Goal: Task Accomplishment & Management: Manage account settings

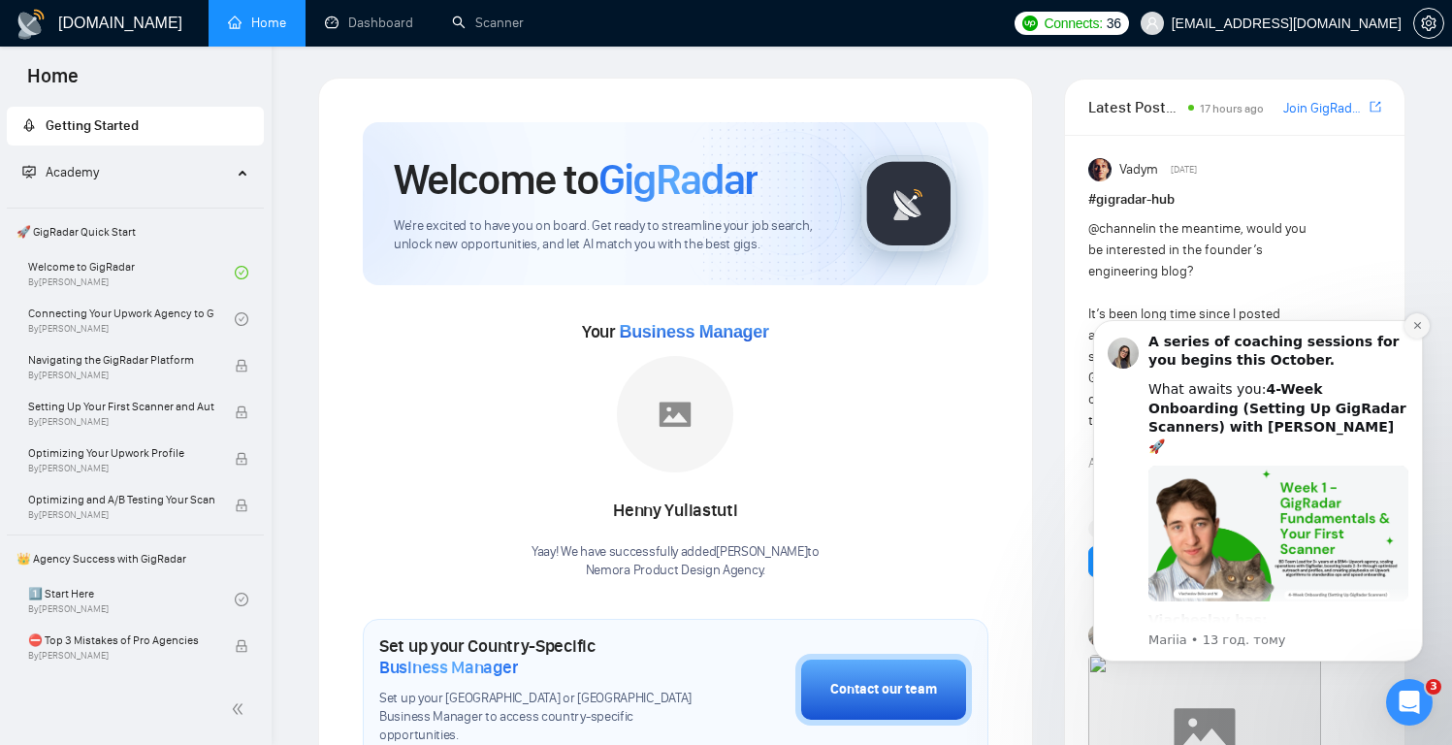
click at [1422, 326] on icon "Dismiss notification" at bounding box center [1417, 325] width 11 height 11
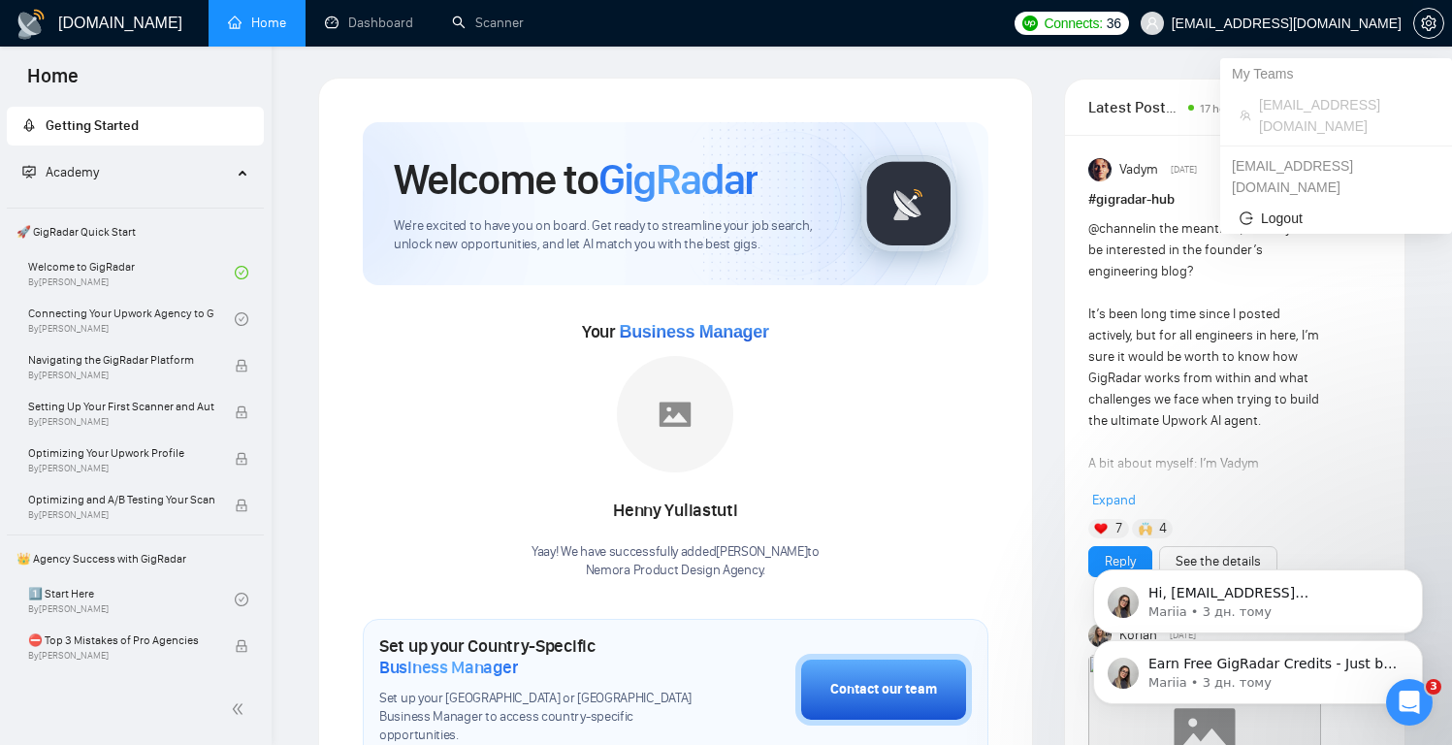
click at [1343, 23] on span "[EMAIL_ADDRESS][DOMAIN_NAME]" at bounding box center [1287, 23] width 230 height 0
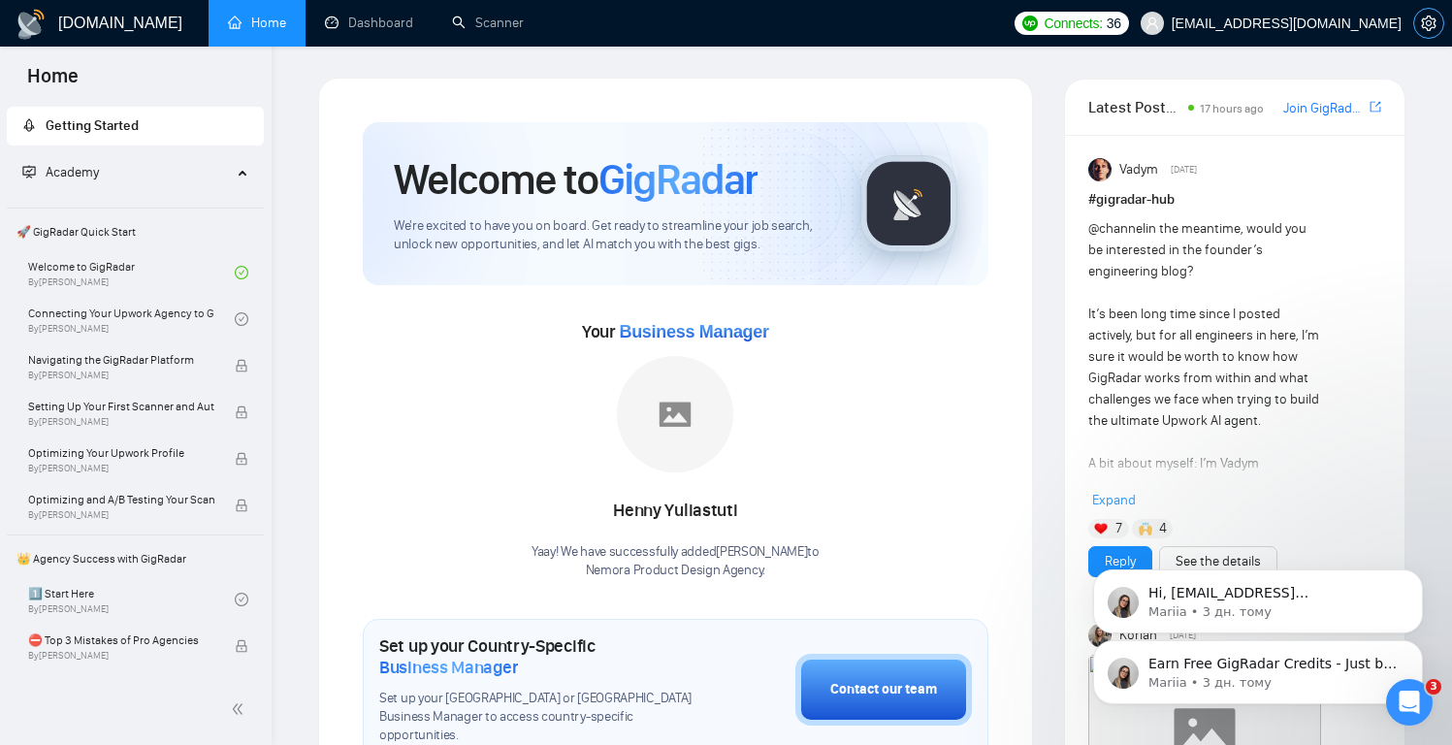
click at [1425, 22] on icon "setting" at bounding box center [1428, 24] width 15 height 16
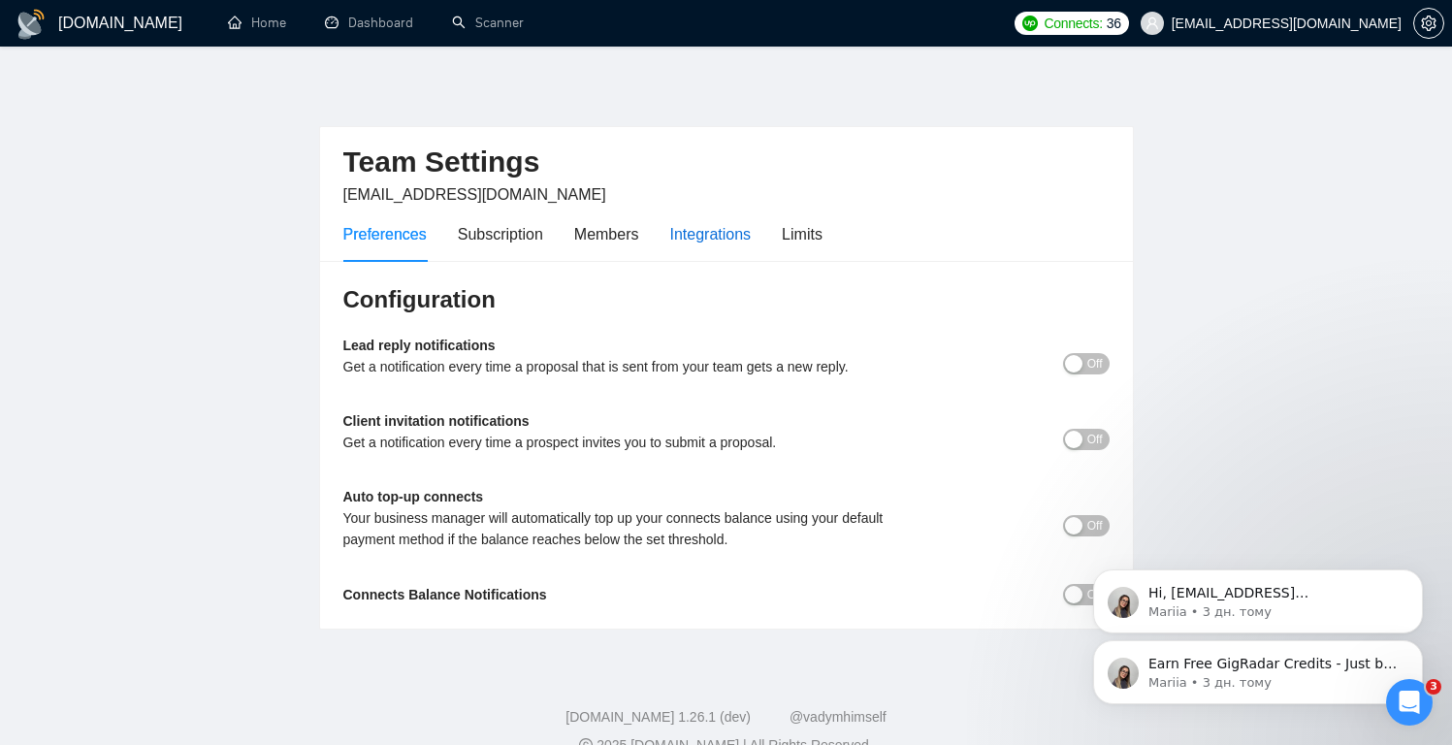
click at [723, 237] on div "Integrations" at bounding box center [710, 234] width 81 height 24
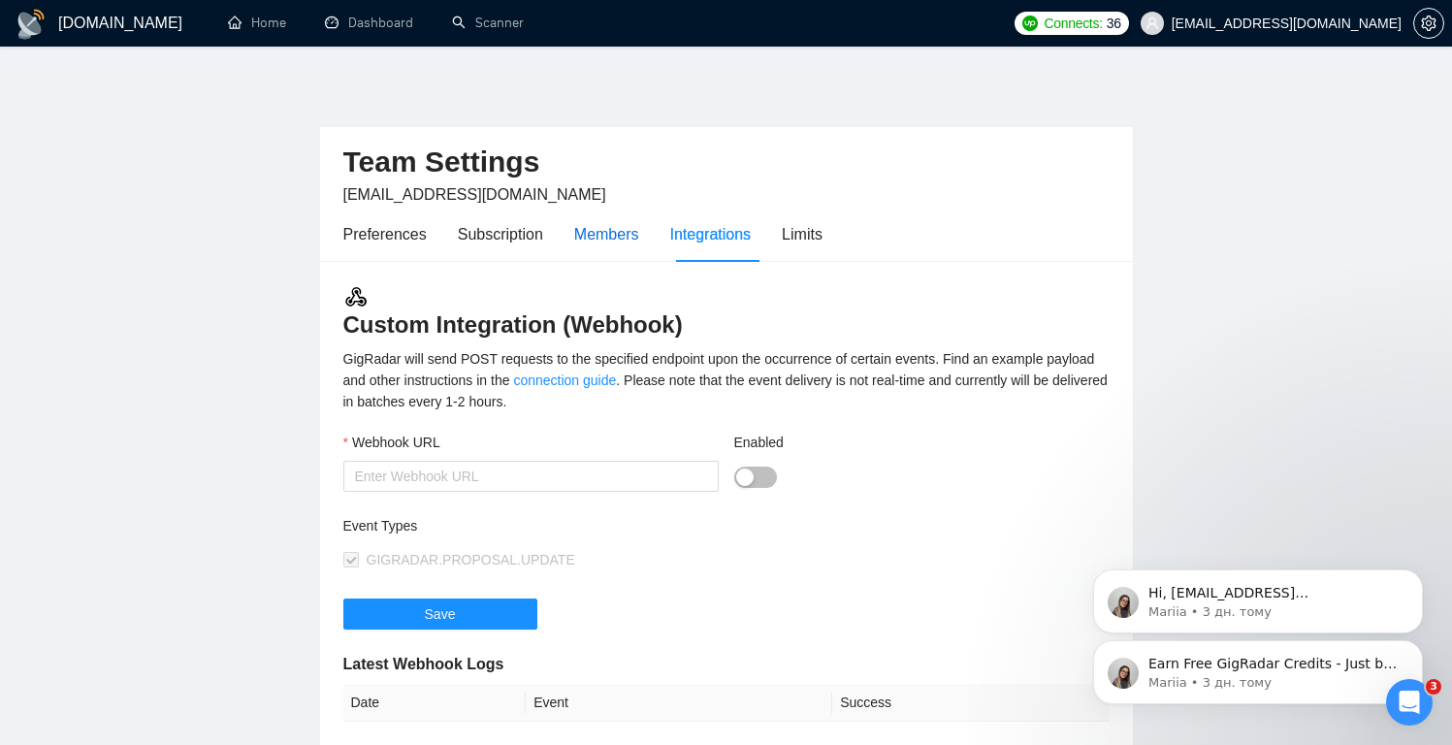
click at [628, 238] on div "Members" at bounding box center [606, 234] width 65 height 24
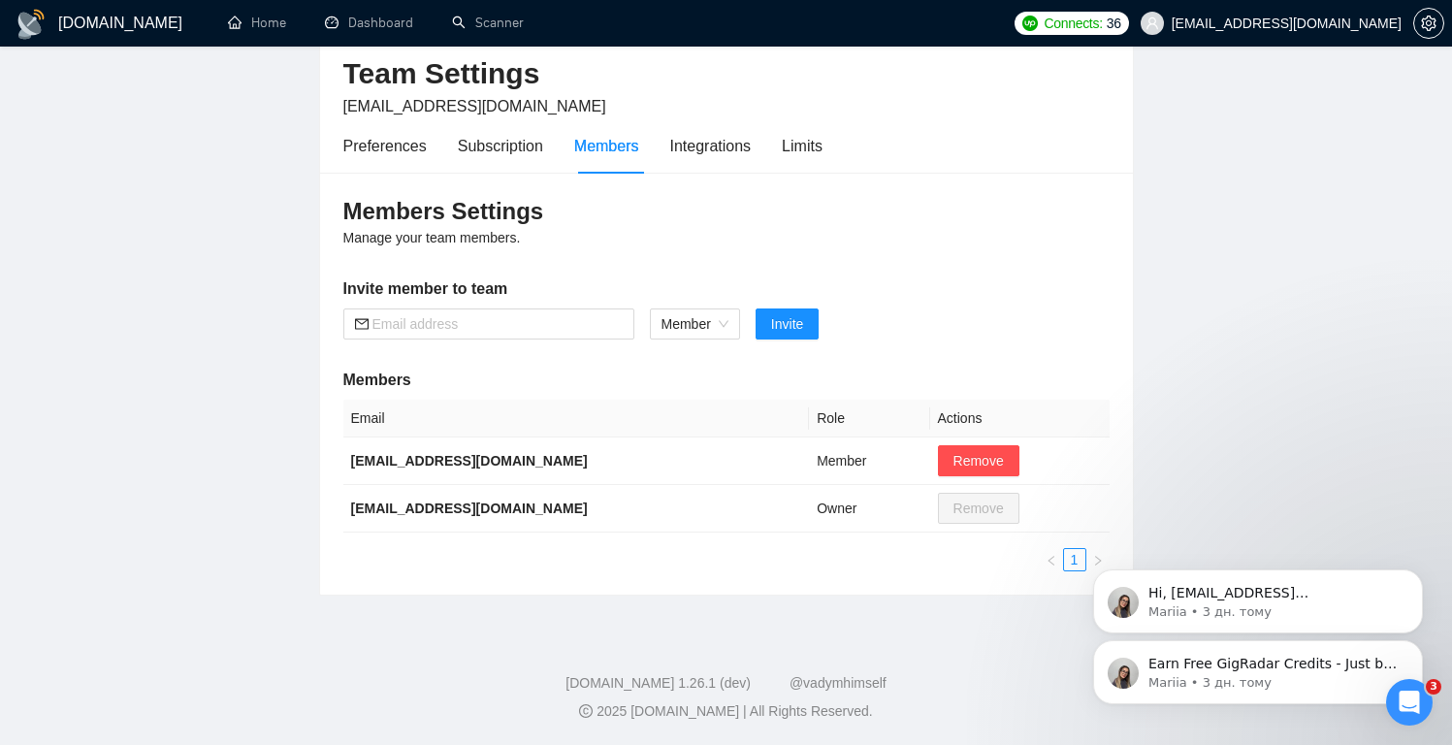
scroll to position [82, 0]
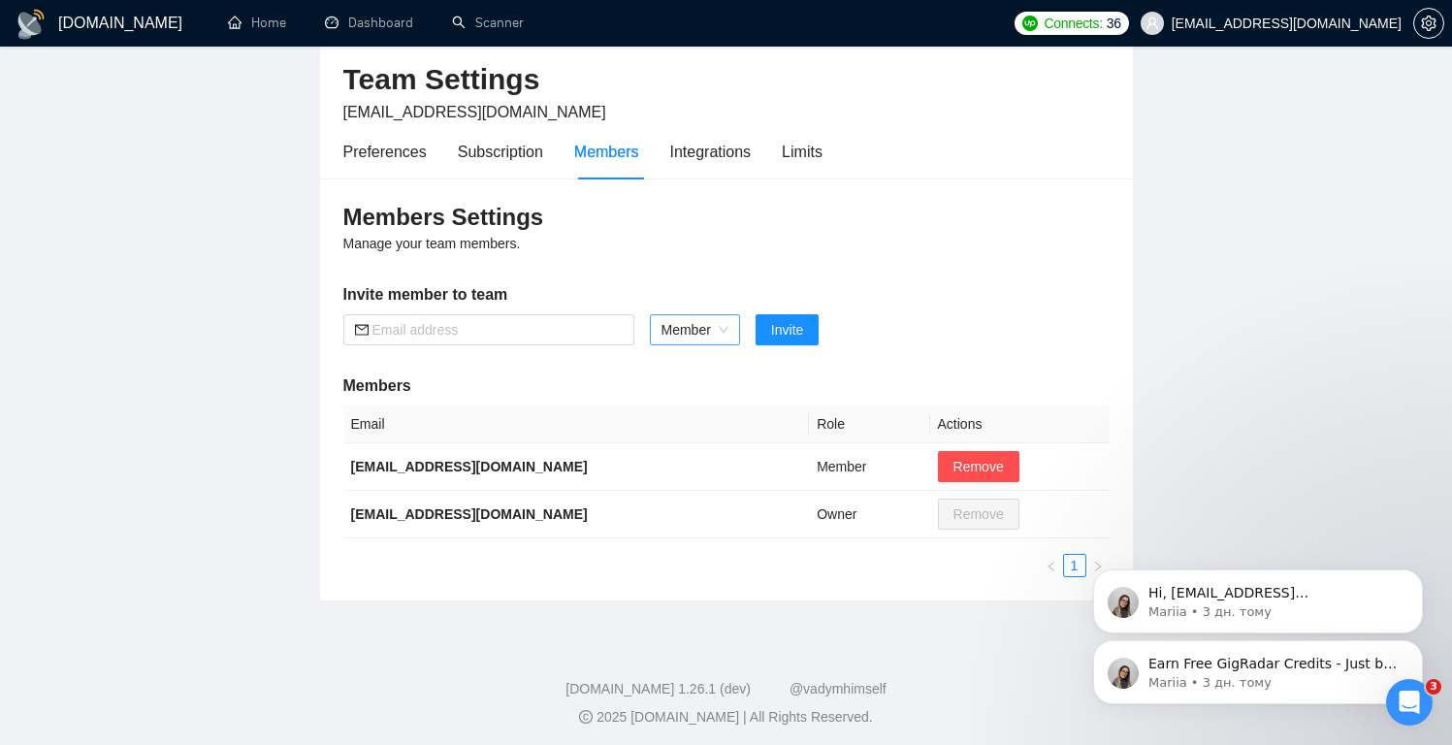
click at [713, 337] on span "Member" at bounding box center [694, 329] width 67 height 29
click at [757, 248] on div "Members Settings Manage your team members. Invite member to team Member Invite …" at bounding box center [726, 389] width 813 height 422
click at [719, 333] on span "Member" at bounding box center [694, 329] width 67 height 29
click at [810, 235] on div "Members Settings Manage your team members. Invite member to team Member Invite …" at bounding box center [726, 389] width 813 height 422
